Goal: Unclear

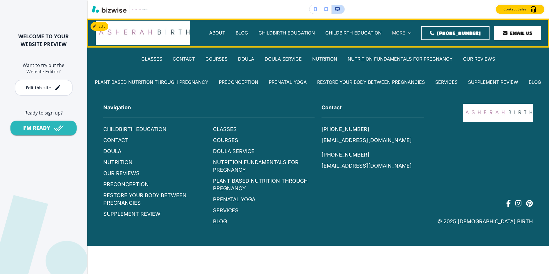
click at [403, 33] on p "MORE" at bounding box center [398, 33] width 13 height 7
